Goal: Information Seeking & Learning: Learn about a topic

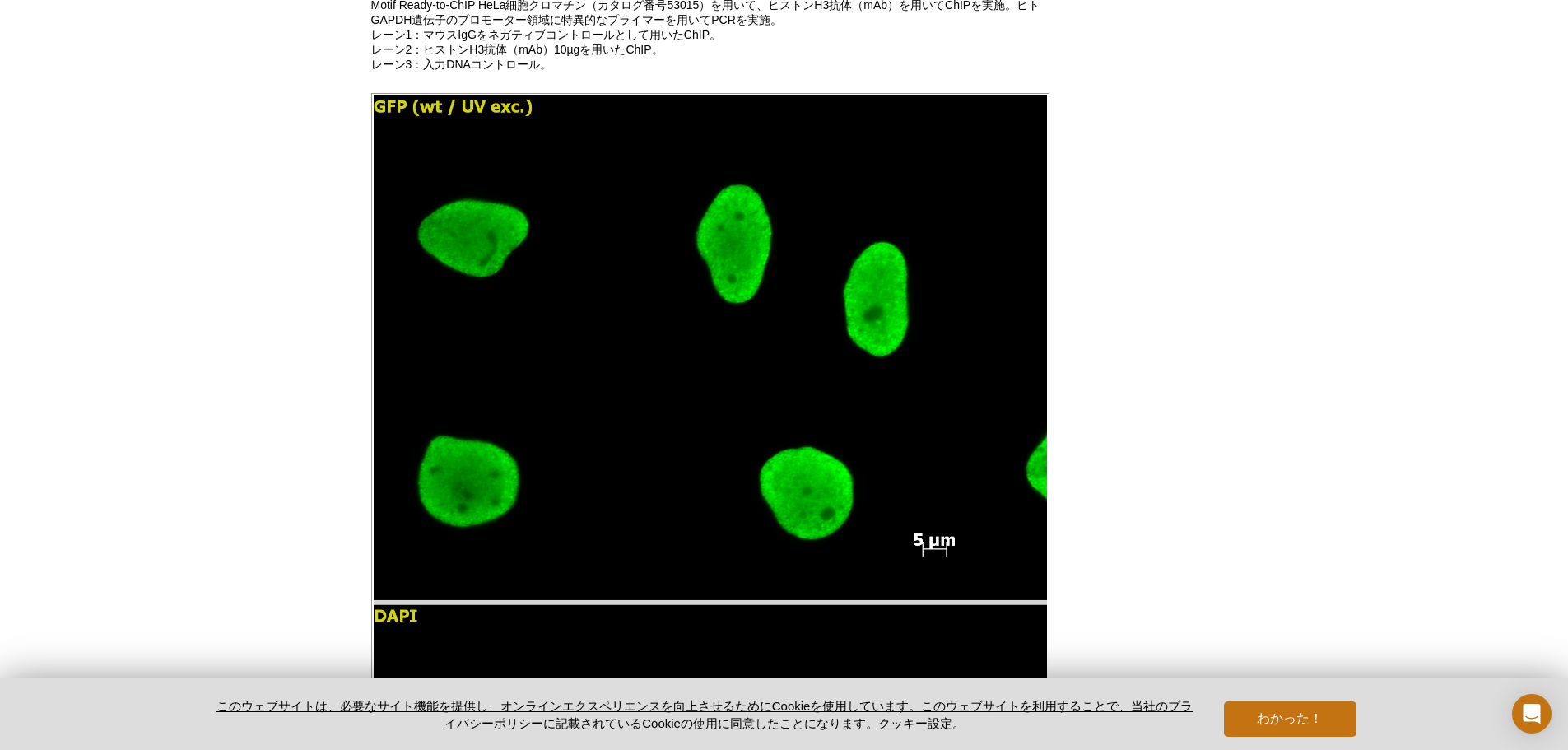
scroll to position [1573, 0]
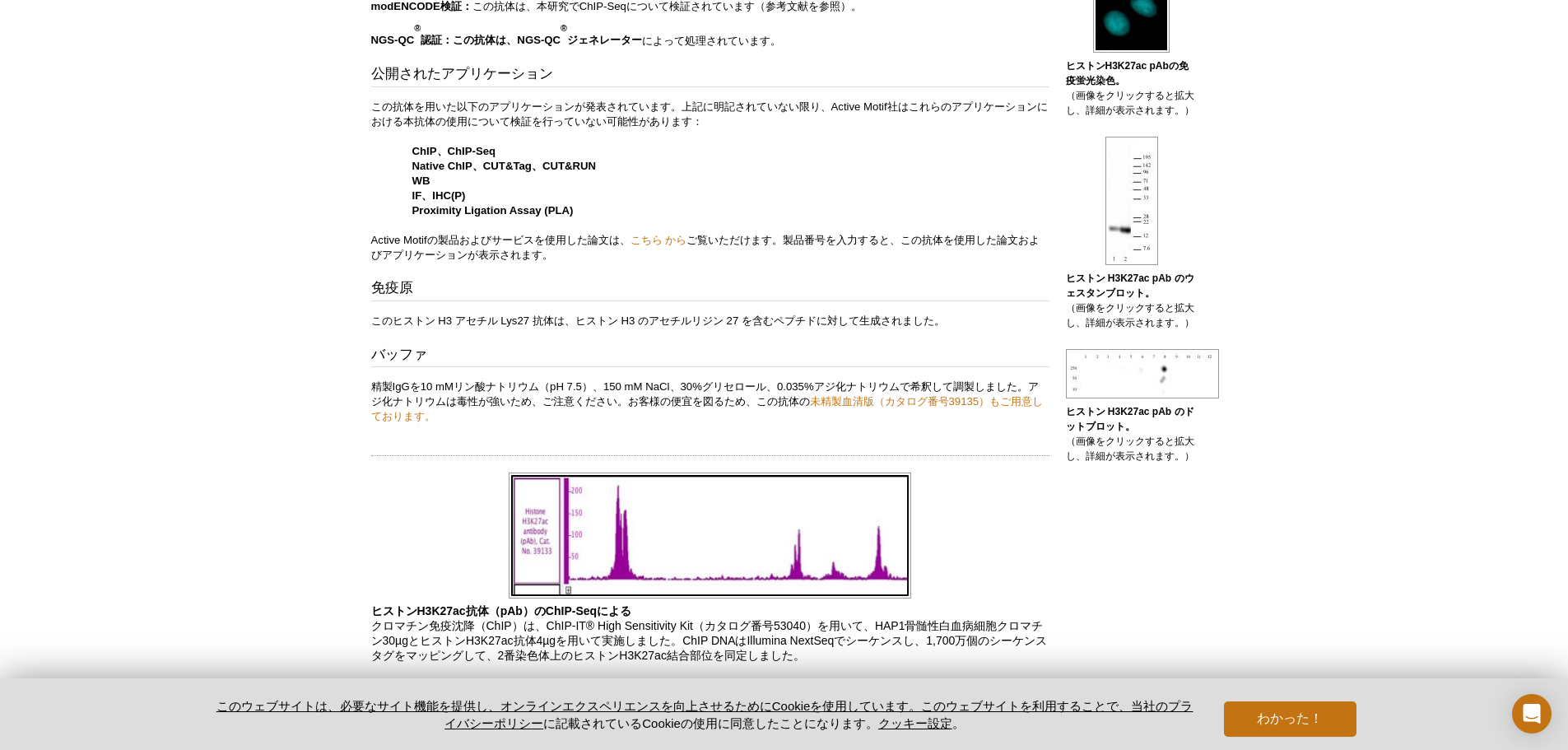
scroll to position [738, 0]
